Goal: Task Accomplishment & Management: Complete application form

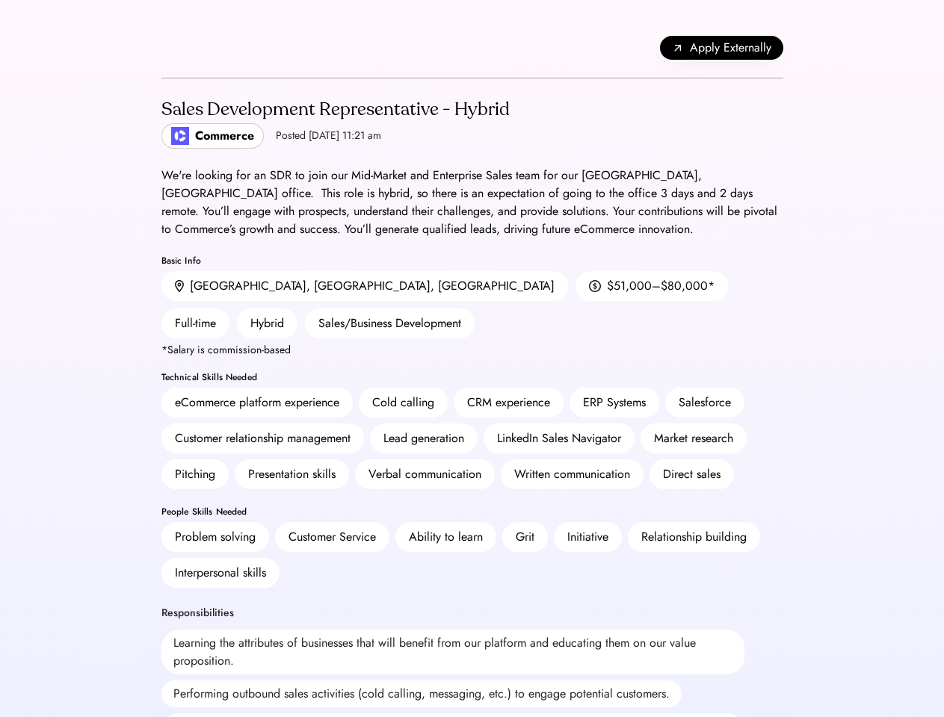
click at [472, 394] on div "CRM experience" at bounding box center [508, 403] width 83 height 18
click at [472, 48] on div "Apply Externally" at bounding box center [472, 48] width 622 height 61
click at [721, 48] on span "Apply Externally" at bounding box center [730, 48] width 81 height 18
click at [472, 424] on div "Lead generation" at bounding box center [424, 439] width 108 height 30
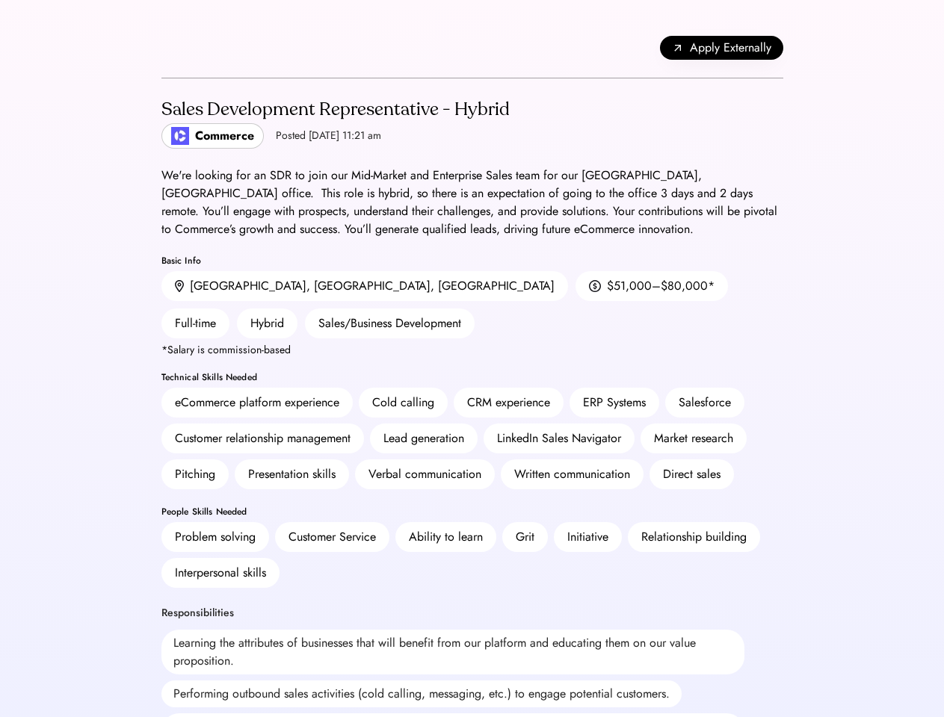
click at [472, 424] on div "Lead generation" at bounding box center [424, 439] width 108 height 30
click at [472, 123] on h2 "Sales Development Representative - Hybrid" at bounding box center [335, 109] width 348 height 27
click at [333, 123] on h2 "Sales Development Representative - Hybrid" at bounding box center [335, 109] width 348 height 27
click at [333, 110] on div "Sales Development Representative - Hybrid" at bounding box center [335, 110] width 348 height 24
click at [286, 136] on div "Posted [DATE] 11:21 am" at bounding box center [328, 136] width 105 height 15
